Goal: Download file/media

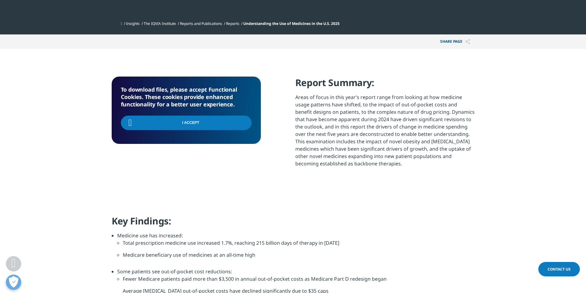
scroll to position [111, 363]
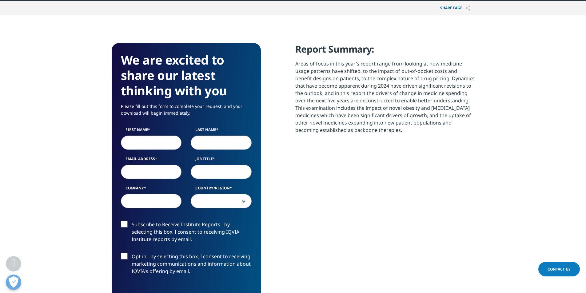
scroll to position [246, 0]
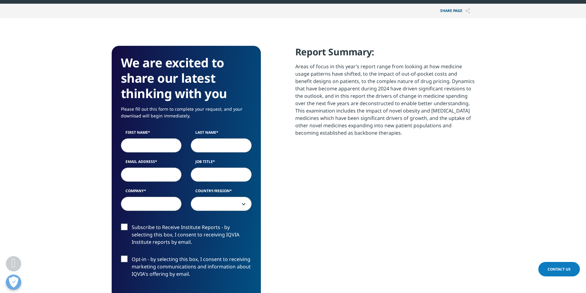
click at [158, 146] on input "First Name" at bounding box center [151, 145] width 61 height 14
type input "[PERSON_NAME]"
type input "[EMAIL_ADDRESS][DOMAIN_NAME]"
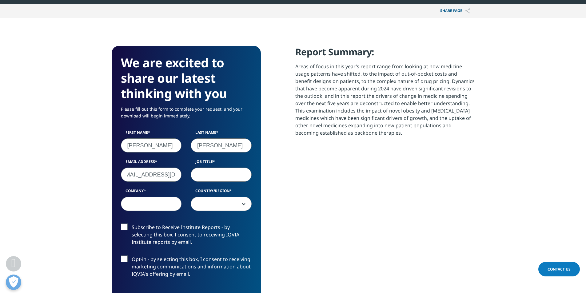
scroll to position [0, 0]
type input "rn"
type input "utmc"
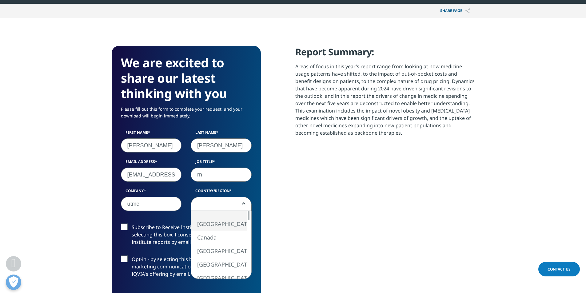
select select "[GEOGRAPHIC_DATA]"
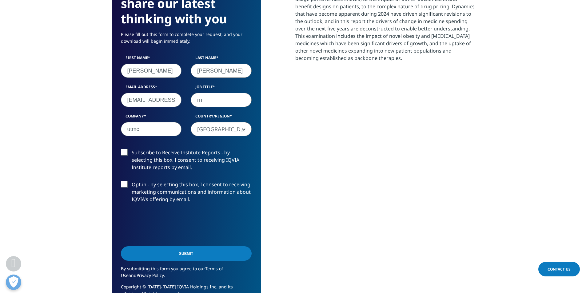
scroll to position [338, 0]
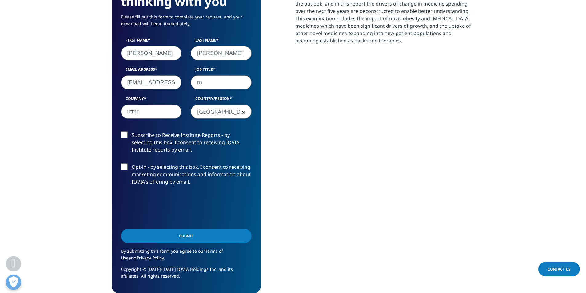
click at [158, 238] on input "Submit" at bounding box center [186, 236] width 131 height 14
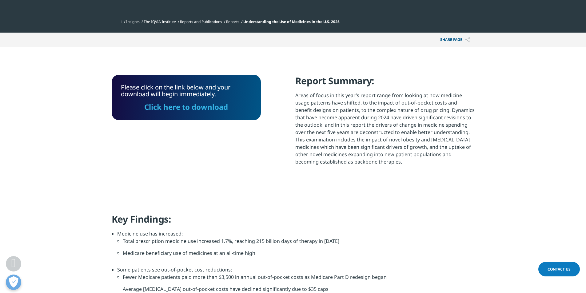
scroll to position [246, 0]
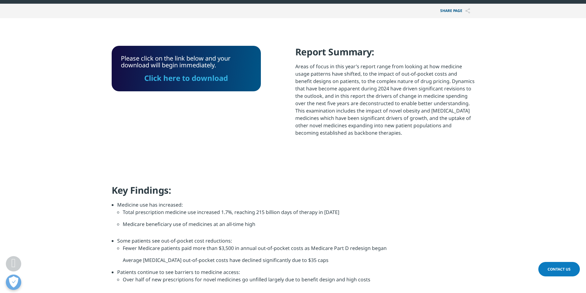
click at [192, 80] on link "Click here to download" at bounding box center [186, 78] width 84 height 10
